Goal: Navigation & Orientation: Find specific page/section

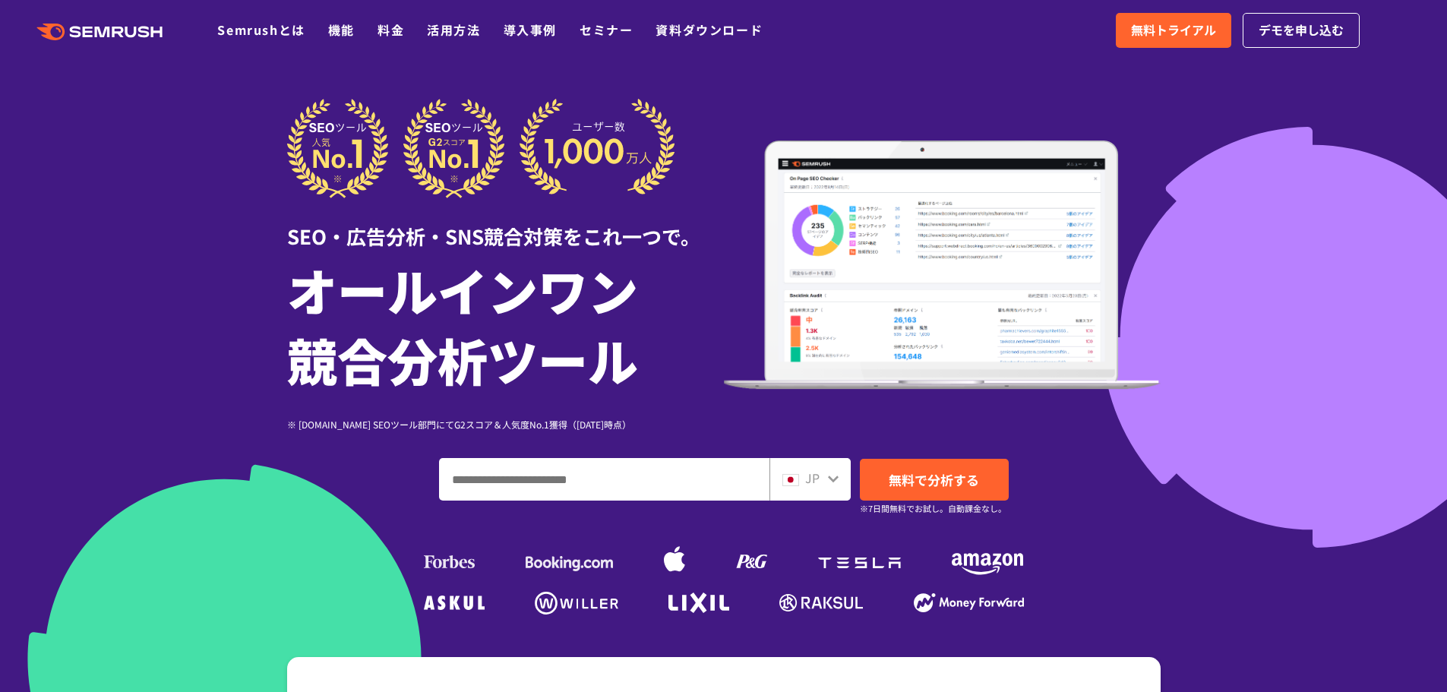
click at [147, 31] on icon at bounding box center [146, 31] width 11 height 11
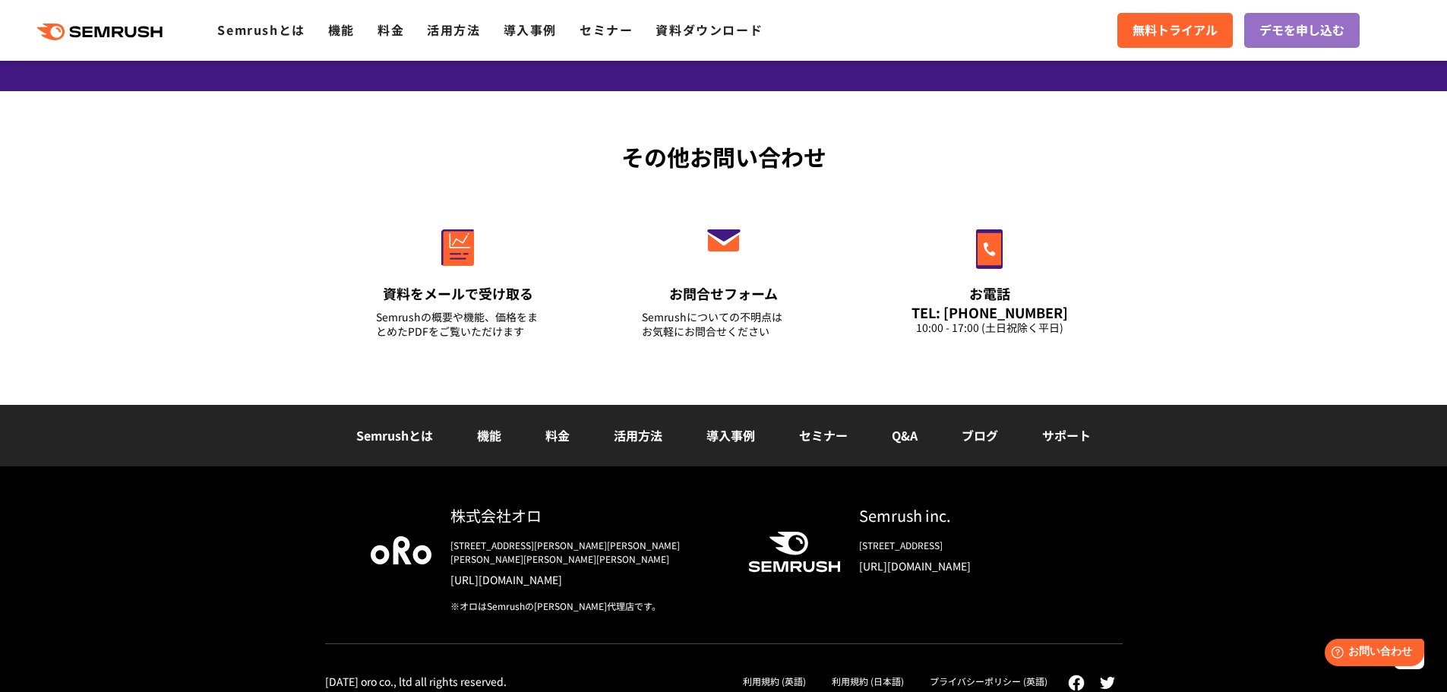
scroll to position [5315, 0]
click at [968, 425] on link "ブログ" at bounding box center [980, 434] width 36 height 18
